Goal: Task Accomplishment & Management: Use online tool/utility

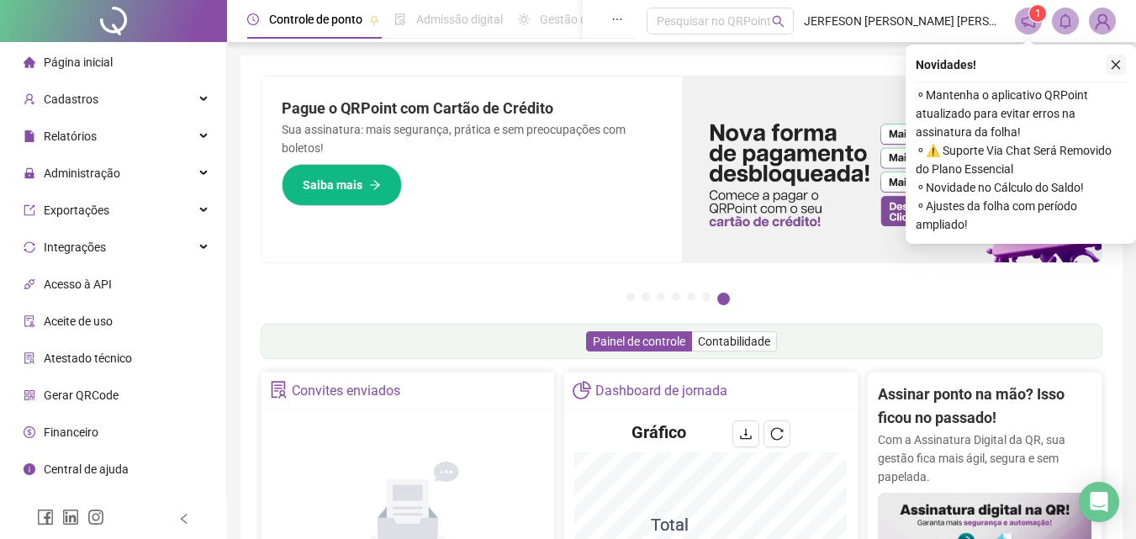
click at [1117, 66] on icon "close" at bounding box center [1116, 65] width 12 height 12
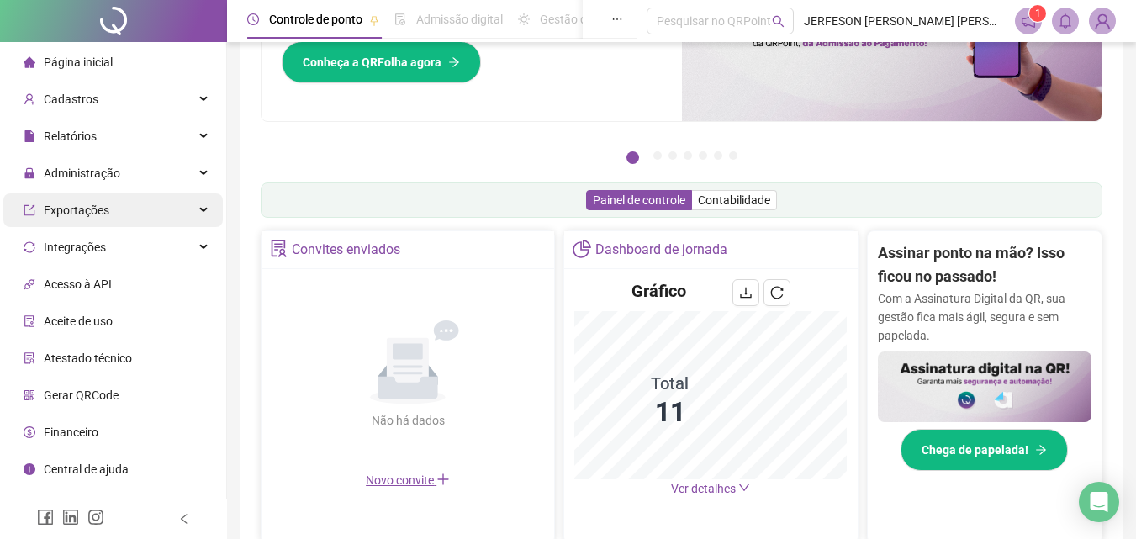
scroll to position [168, 0]
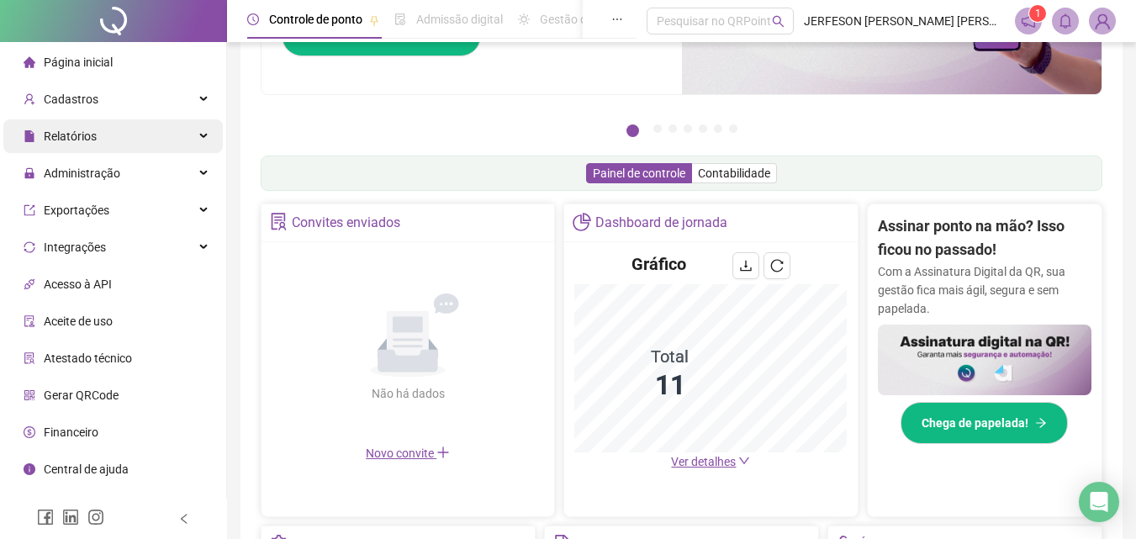
click at [119, 140] on div "Relatórios" at bounding box center [112, 136] width 219 height 34
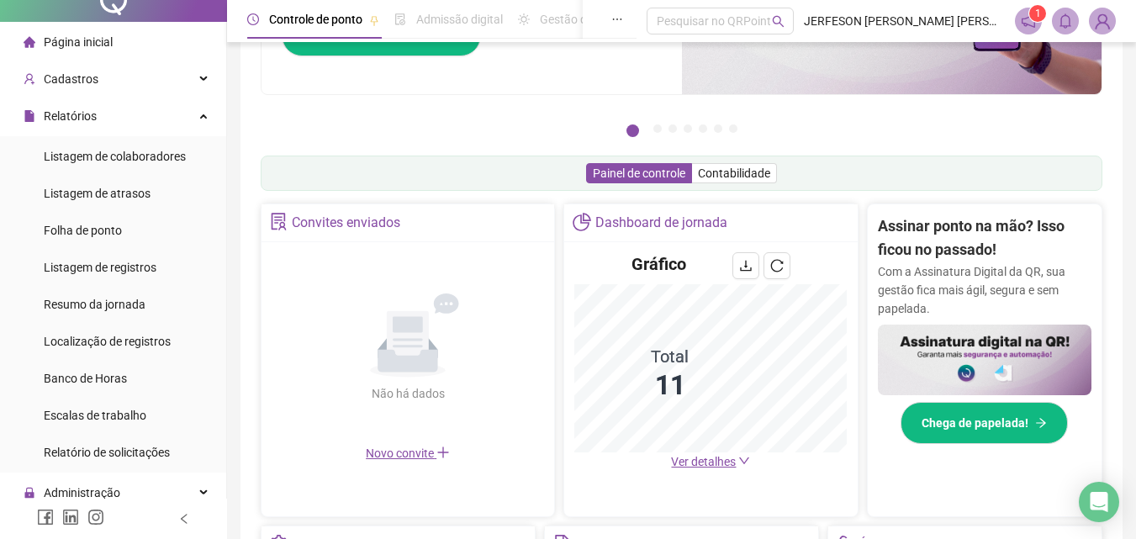
scroll to position [34, 0]
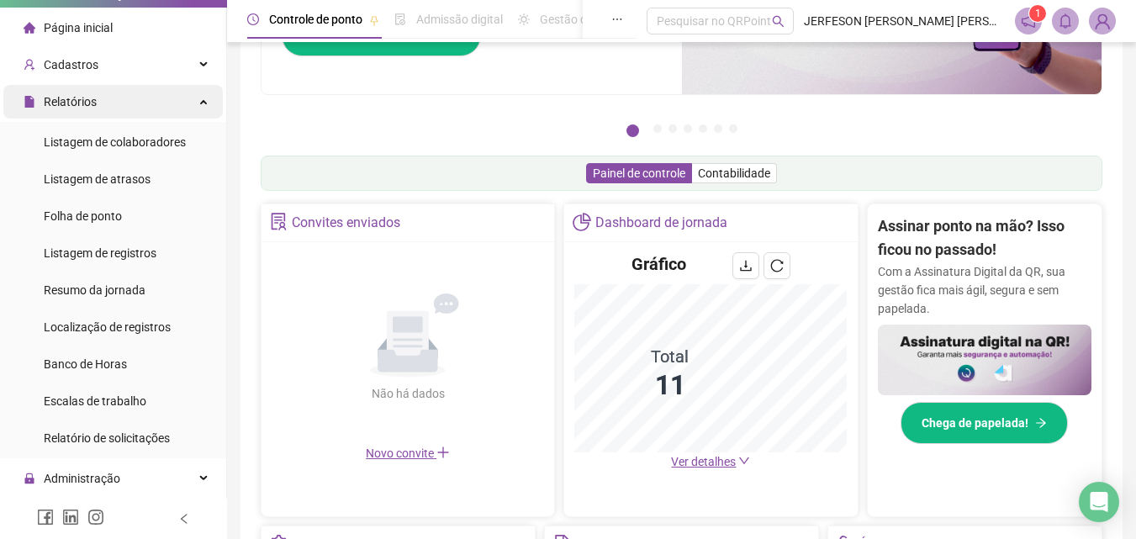
click at [201, 100] on icon at bounding box center [205, 100] width 8 height 0
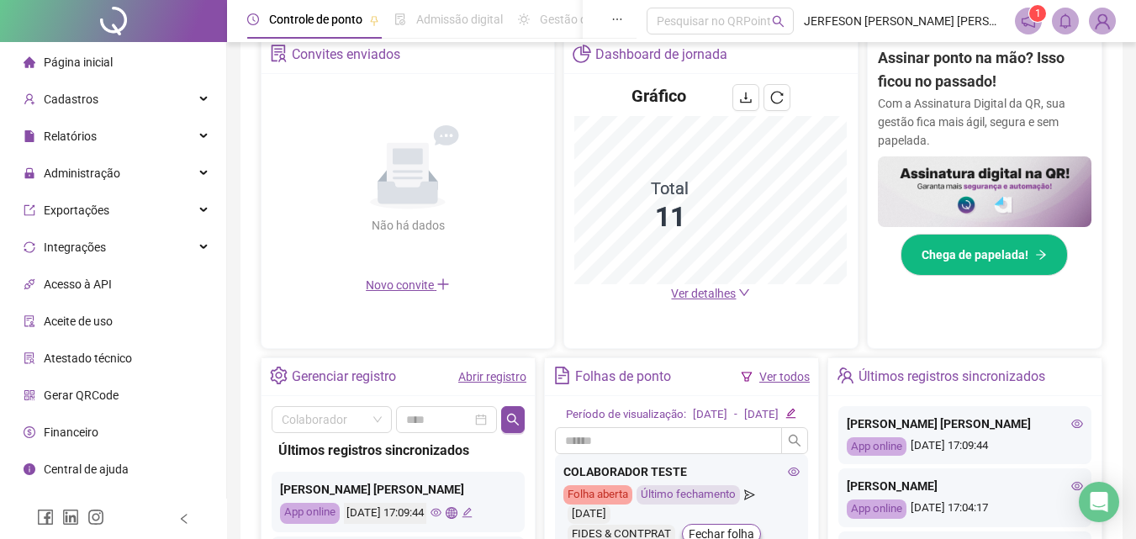
scroll to position [420, 0]
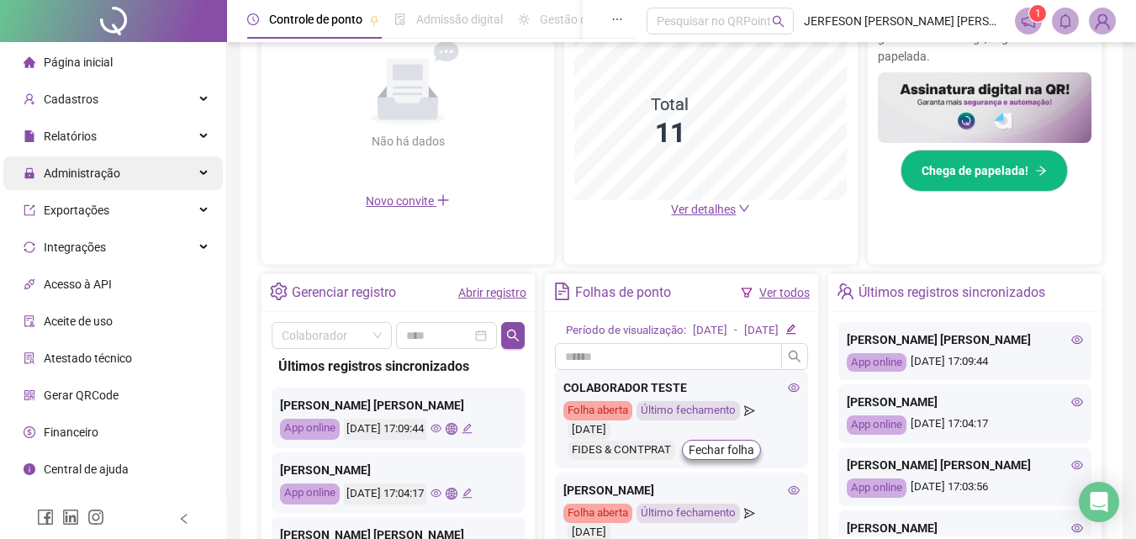
click at [126, 177] on div "Administração" at bounding box center [112, 173] width 219 height 34
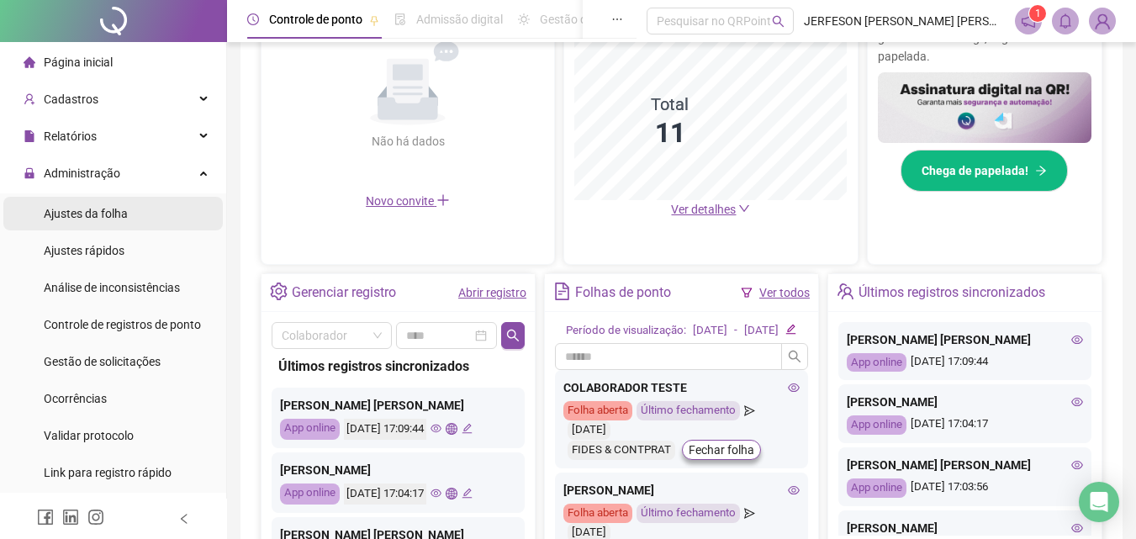
click at [108, 211] on span "Ajustes da folha" at bounding box center [86, 213] width 84 height 13
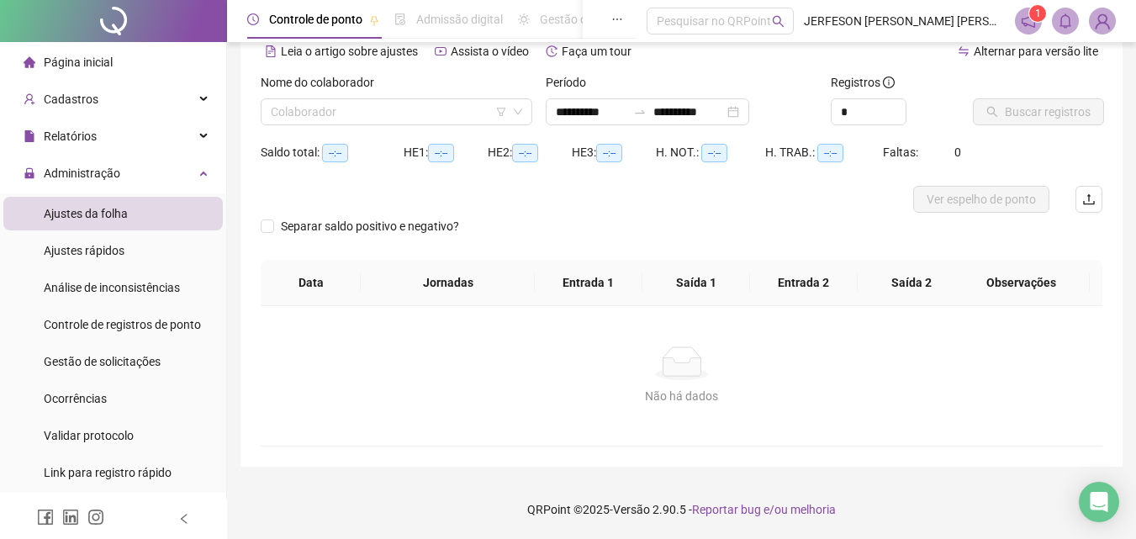
scroll to position [82, 0]
type input "**********"
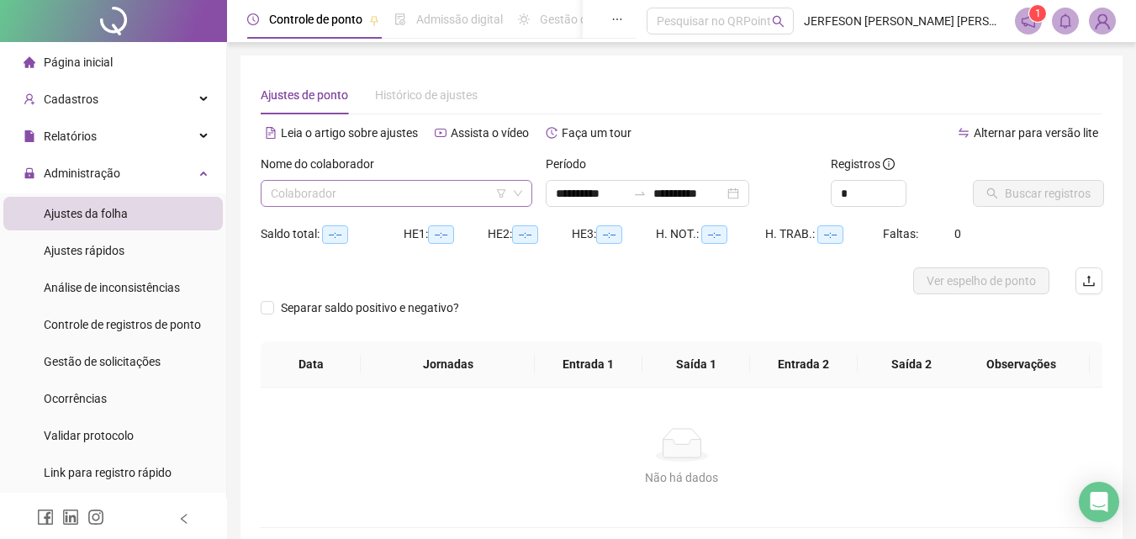
click at [451, 192] on input "search" at bounding box center [389, 193] width 236 height 25
